Goal: Contribute content: Add original content to the website for others to see

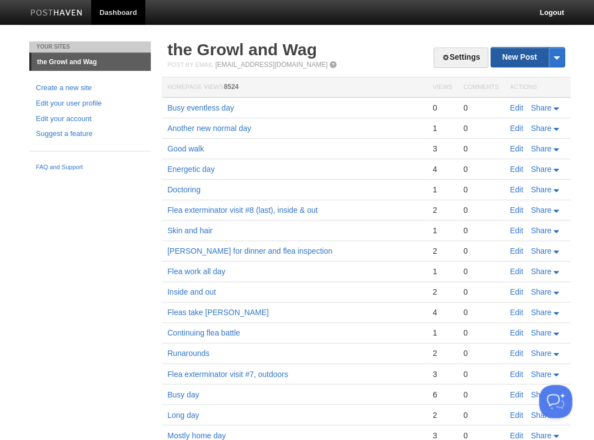
click at [508, 55] on link "New Post" at bounding box center [527, 57] width 73 height 19
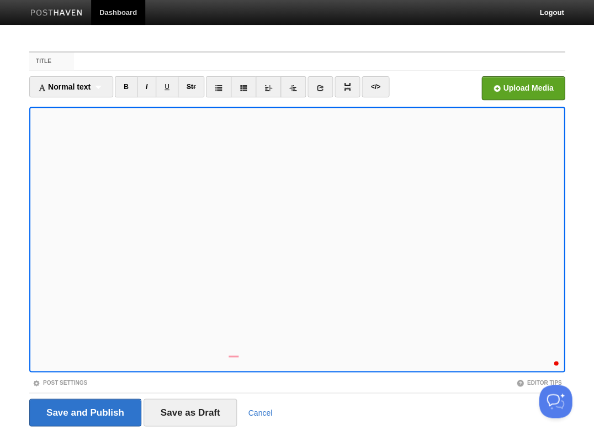
scroll to position [4, 0]
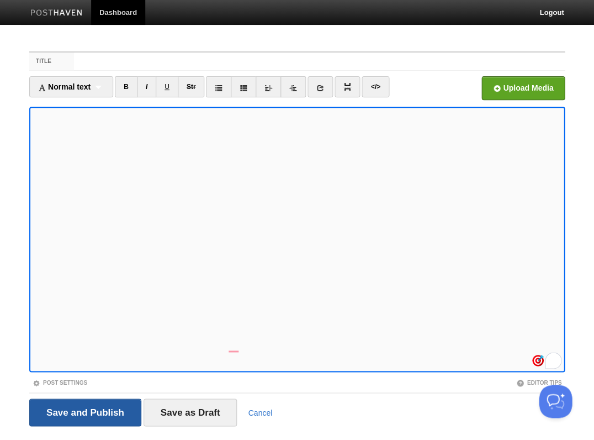
click at [84, 411] on input "Save and Publish" at bounding box center [85, 412] width 112 height 28
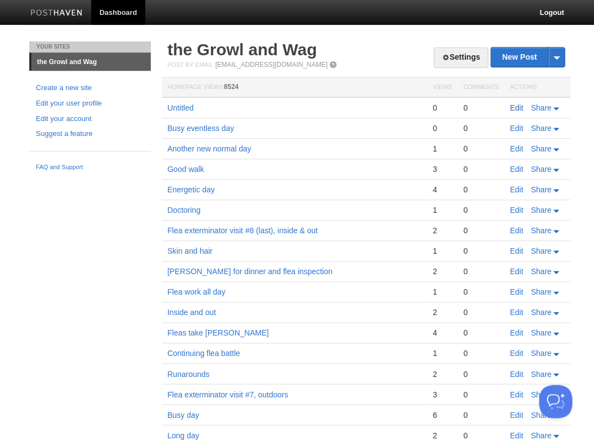
click at [515, 108] on link "Edit" at bounding box center [516, 107] width 13 height 9
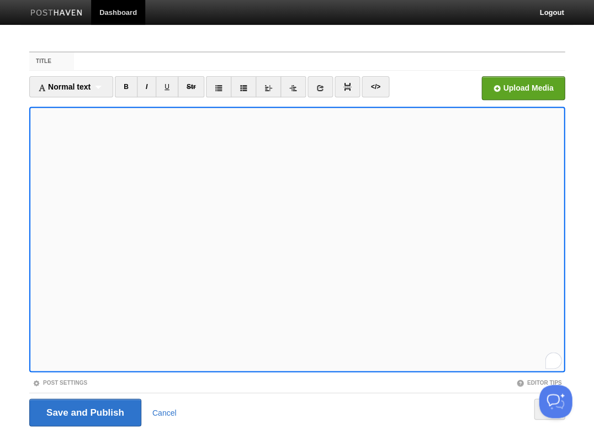
scroll to position [27, 0]
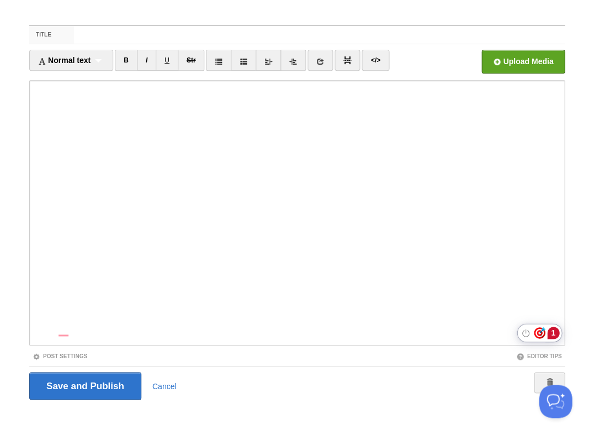
click at [550, 334] on div "1" at bounding box center [553, 333] width 12 height 12
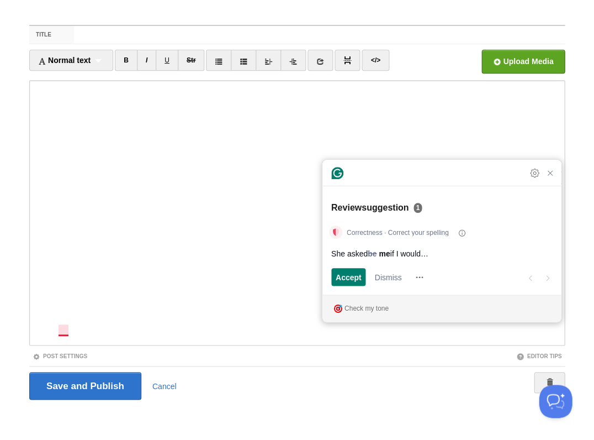
click at [397, 255] on span "if I would…" at bounding box center [409, 254] width 38 height 12
click at [347, 278] on span "Accept" at bounding box center [349, 277] width 26 height 12
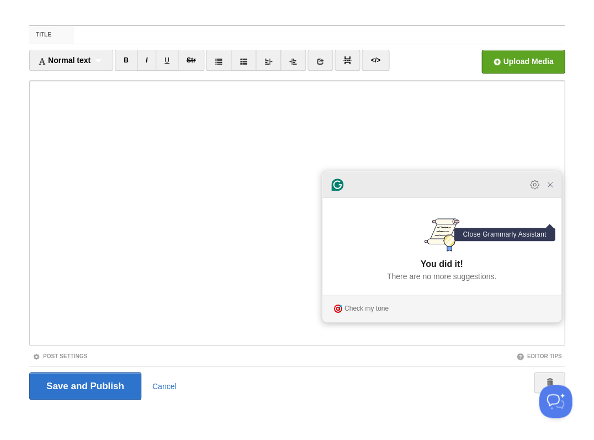
click at [547, 187] on icon "Close Grammarly Assistant" at bounding box center [550, 184] width 9 height 9
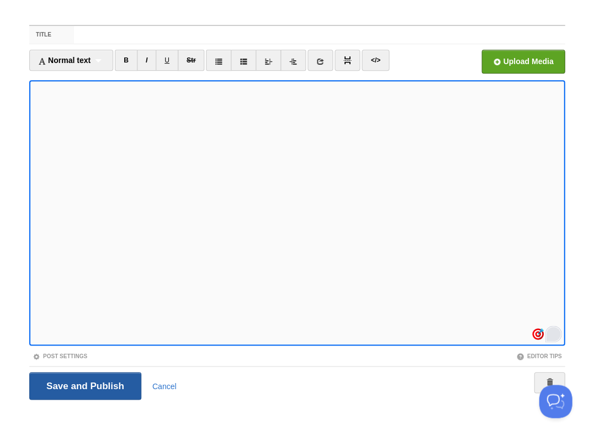
click at [84, 384] on input "Save and Publish" at bounding box center [85, 386] width 112 height 28
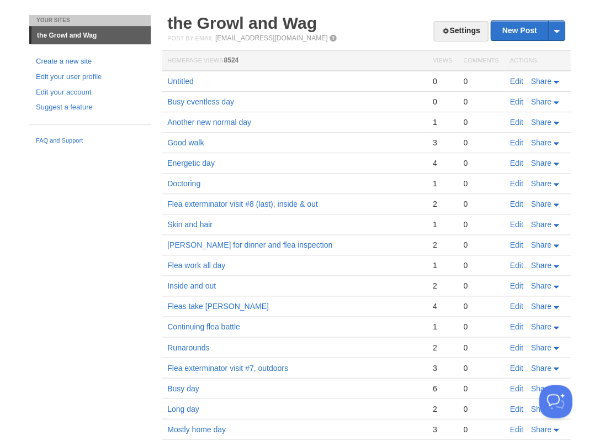
click at [514, 79] on link "Edit" at bounding box center [516, 81] width 13 height 9
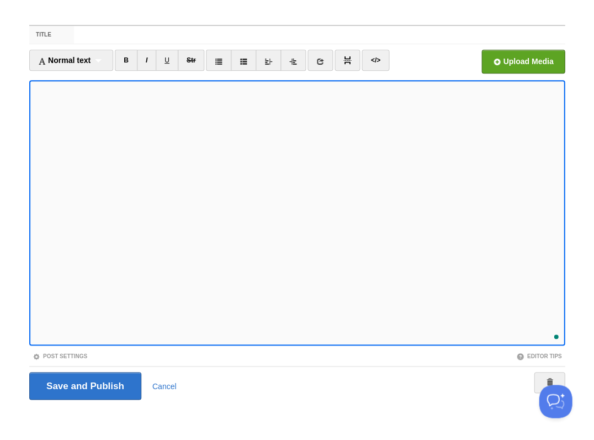
scroll to position [15, 0]
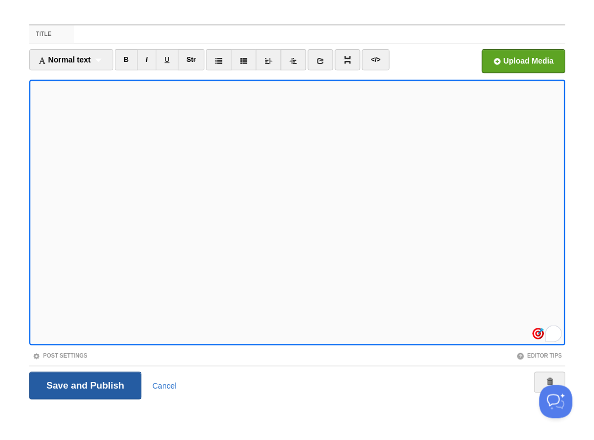
click at [84, 384] on input "Save and Publish" at bounding box center [85, 385] width 112 height 28
